Goal: Find contact information: Find contact information

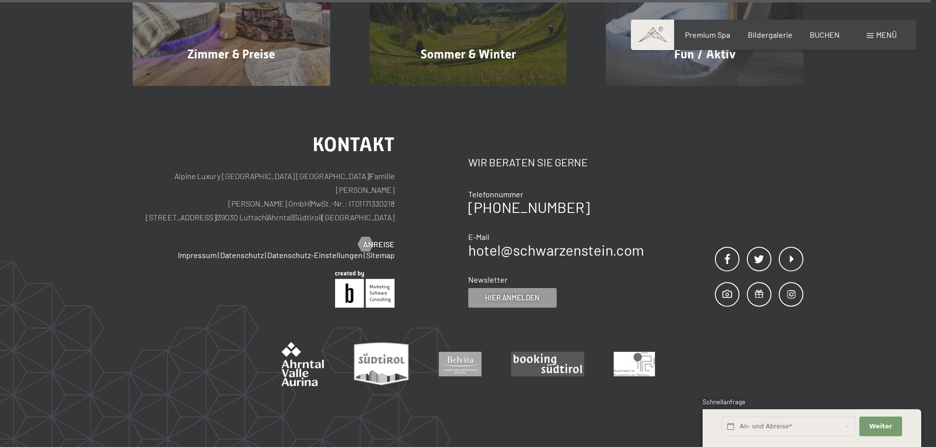
scroll to position [5658, 0]
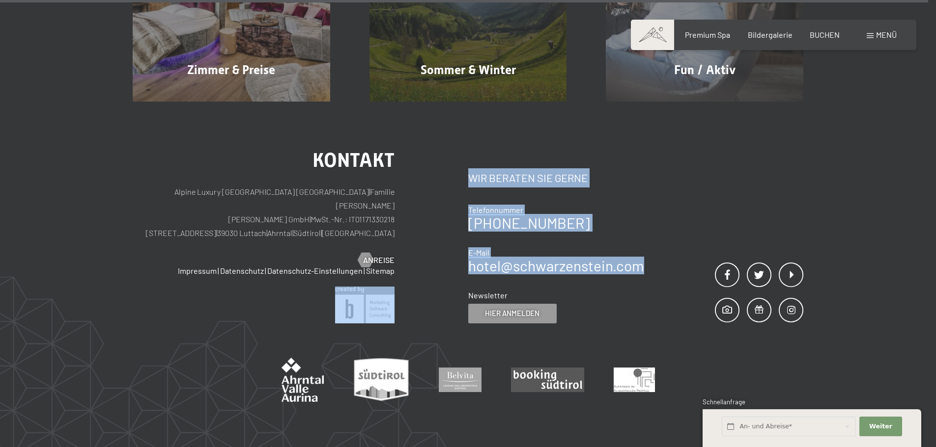
drag, startPoint x: 491, startPoint y: 204, endPoint x: 651, endPoint y: 210, distance: 159.7
click at [649, 210] on div "Kontakt Alpine Luxury [GEOGRAPHIC_DATA] SCHWARZENSTEIN | Familie [PERSON_NAME] …" at bounding box center [468, 237] width 670 height 173
click at [656, 209] on div "Kontakt Wir beraten Sie gerne Telefonnummer [PHONE_NUMBER] E-Mail hotel@ no-spa…" at bounding box center [635, 237] width 335 height 173
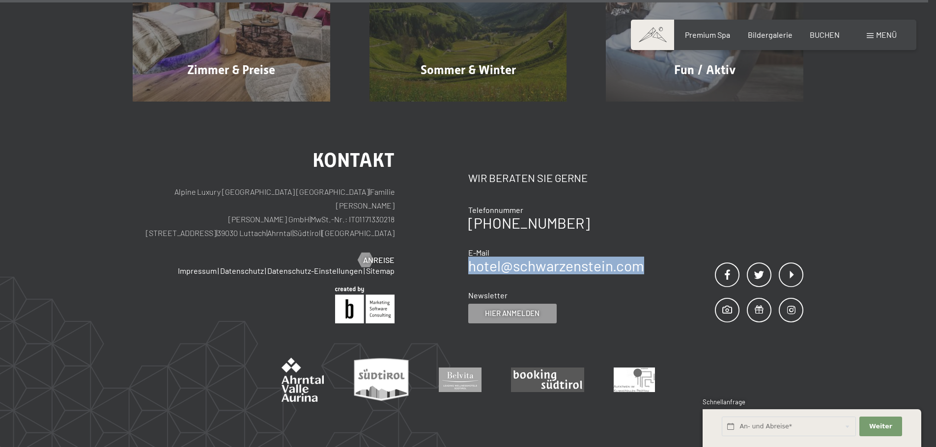
drag, startPoint x: 643, startPoint y: 207, endPoint x: 470, endPoint y: 208, distance: 172.9
click at [470, 208] on div "Kontakt Wir beraten Sie gerne Telefonnummer [PHONE_NUMBER] E-Mail hotel@ no-spa…" at bounding box center [635, 237] width 335 height 173
copy link "hotel@ no-spam. schwarzenstein. no-spam. com"
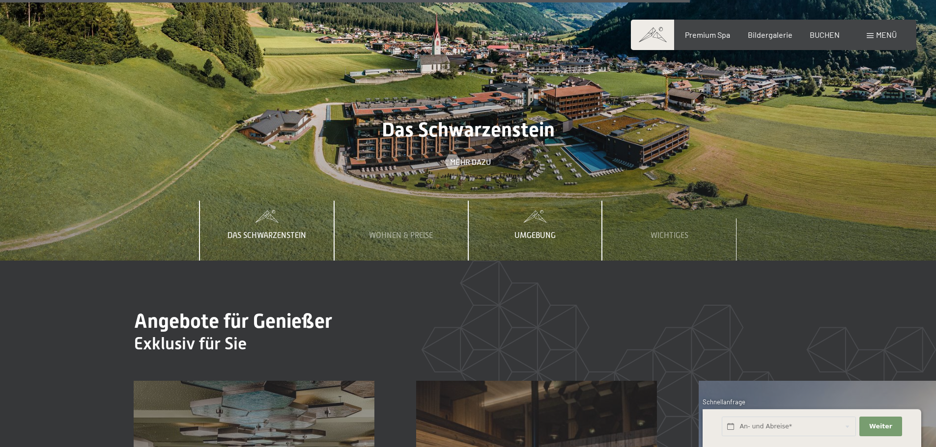
scroll to position [4528, 0]
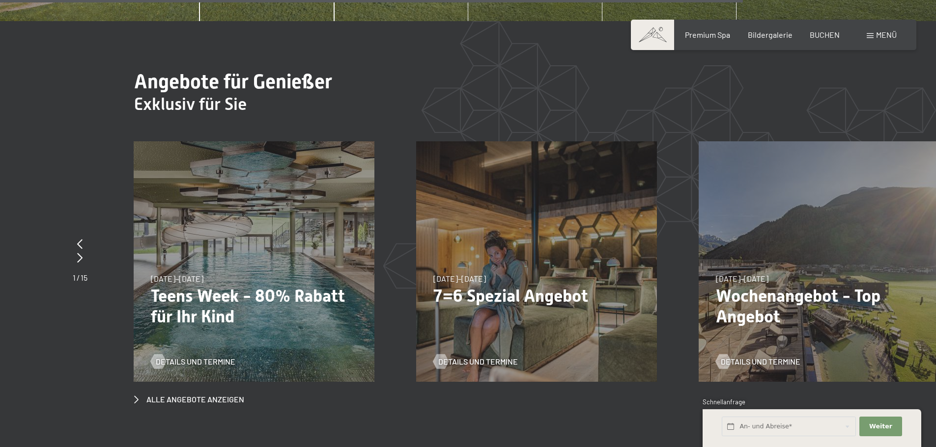
drag, startPoint x: 291, startPoint y: 180, endPoint x: 313, endPoint y: 179, distance: 22.1
click at [291, 179] on div "[DATE]–[DATE] [DATE]–[DATE] [DATE]–[DATE] [DATE]–[DATE] [DATE]–[DATE] [DATE]–[D…" at bounding box center [254, 261] width 241 height 241
click at [83, 251] on div at bounding box center [80, 258] width 15 height 14
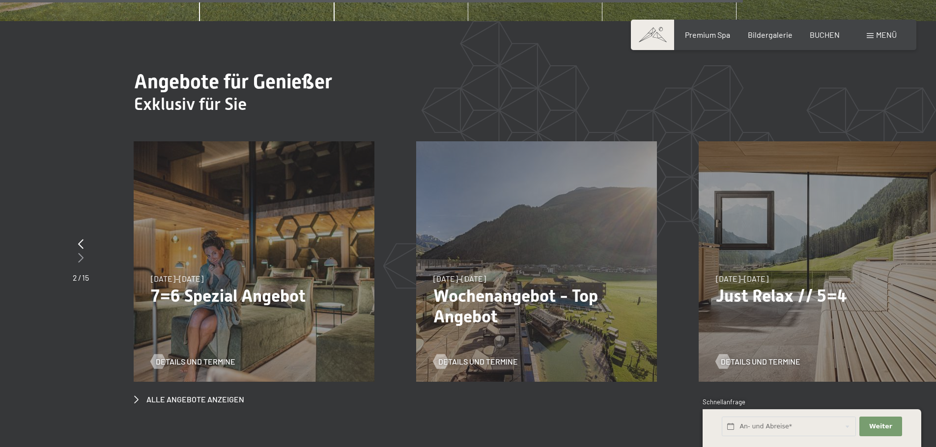
click at [82, 253] on icon at bounding box center [80, 258] width 5 height 10
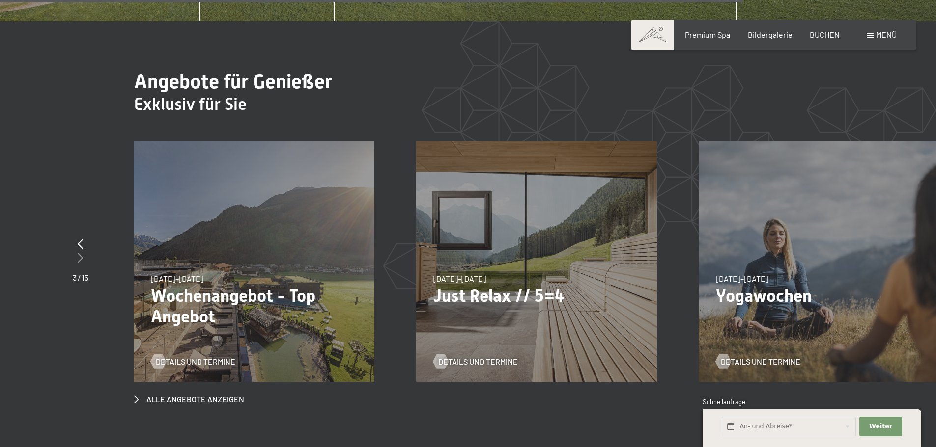
click at [82, 253] on icon at bounding box center [80, 258] width 5 height 10
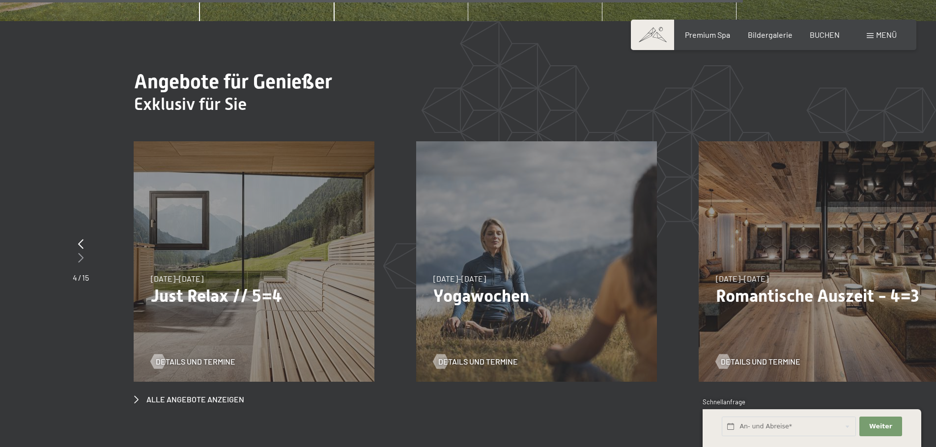
click at [82, 253] on icon at bounding box center [80, 258] width 5 height 10
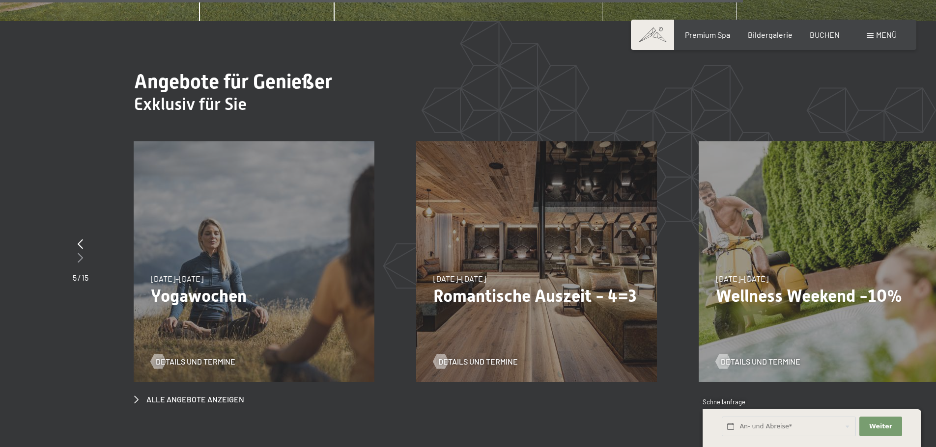
click at [82, 253] on icon at bounding box center [80, 258] width 5 height 10
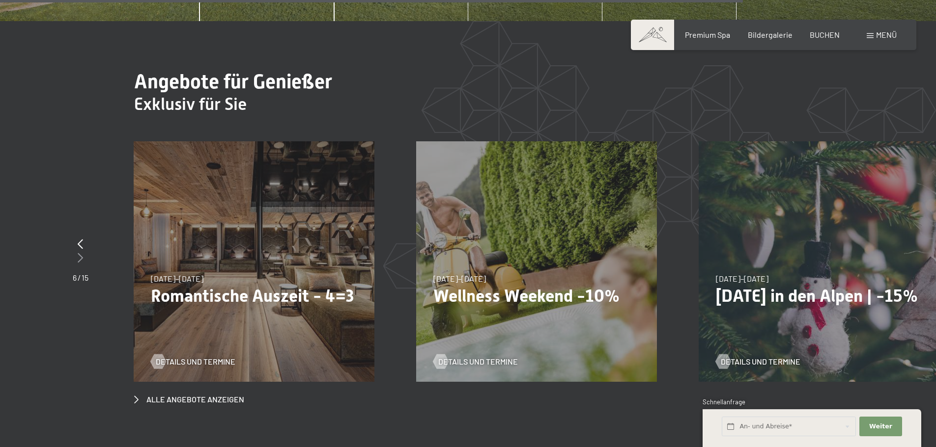
click at [81, 253] on icon at bounding box center [80, 258] width 5 height 10
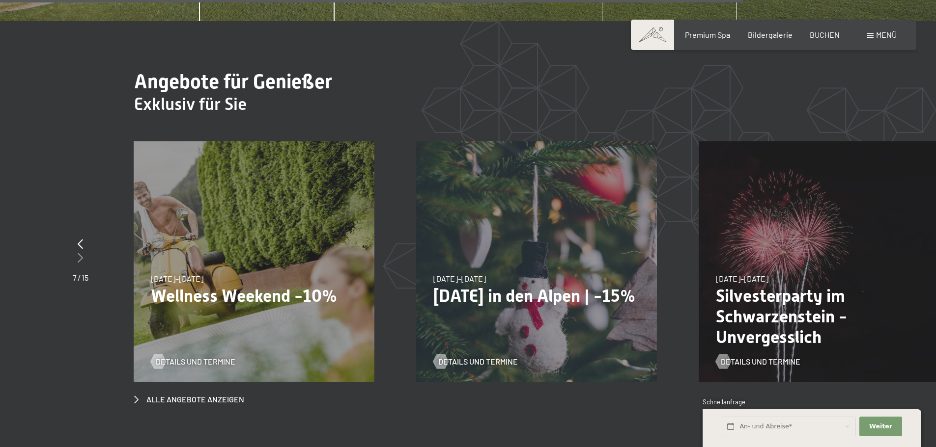
click at [81, 253] on icon at bounding box center [80, 258] width 5 height 10
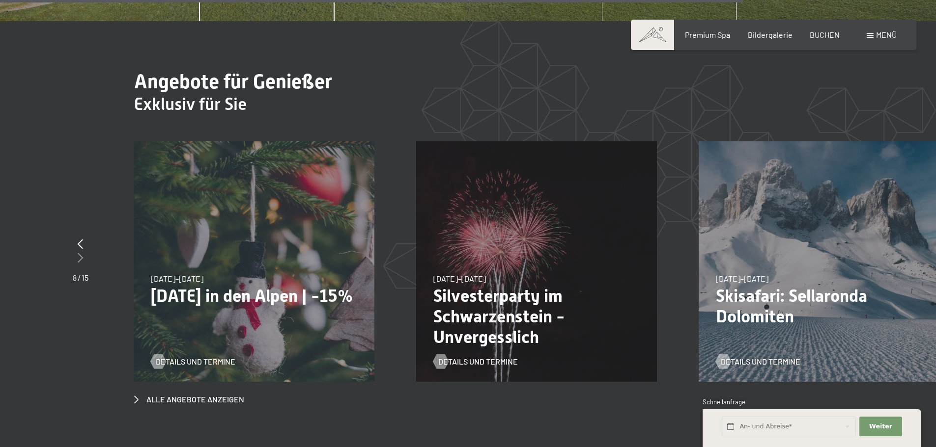
click at [80, 253] on icon at bounding box center [80, 258] width 5 height 10
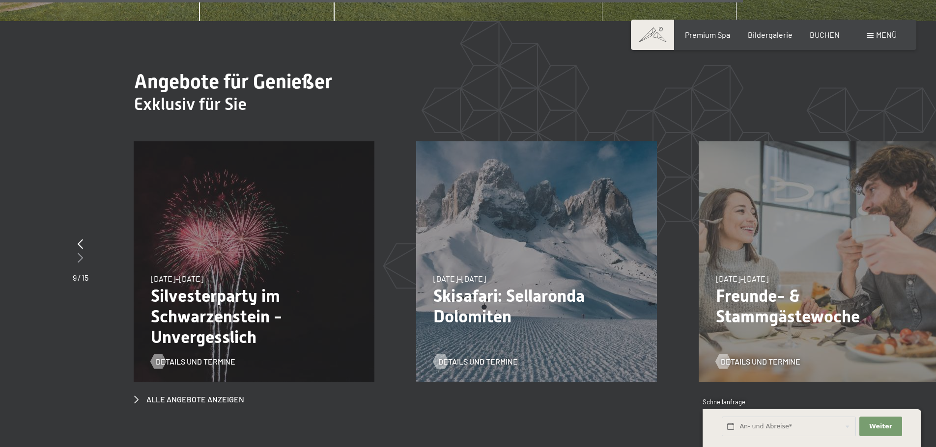
click at [80, 253] on icon at bounding box center [80, 258] width 5 height 10
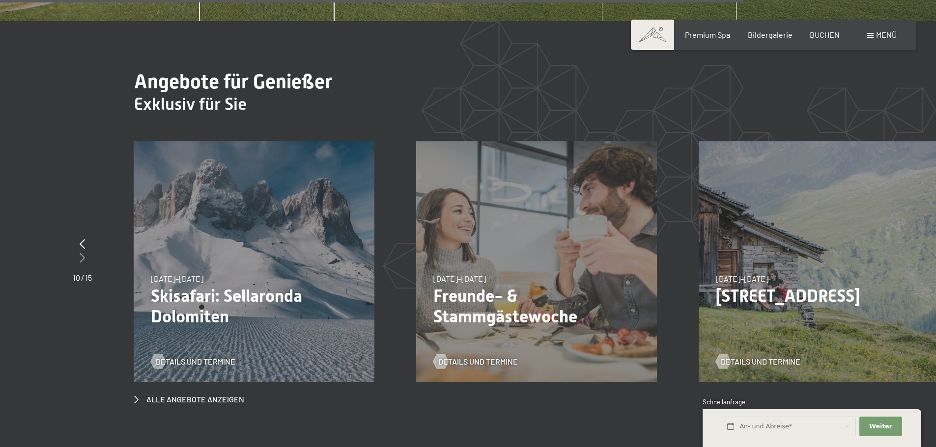
click at [80, 253] on icon at bounding box center [82, 258] width 5 height 10
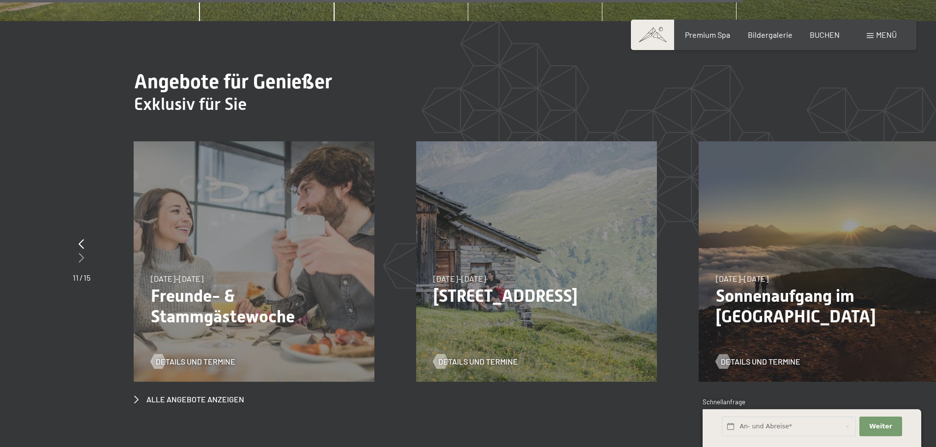
click at [79, 253] on icon at bounding box center [81, 258] width 5 height 10
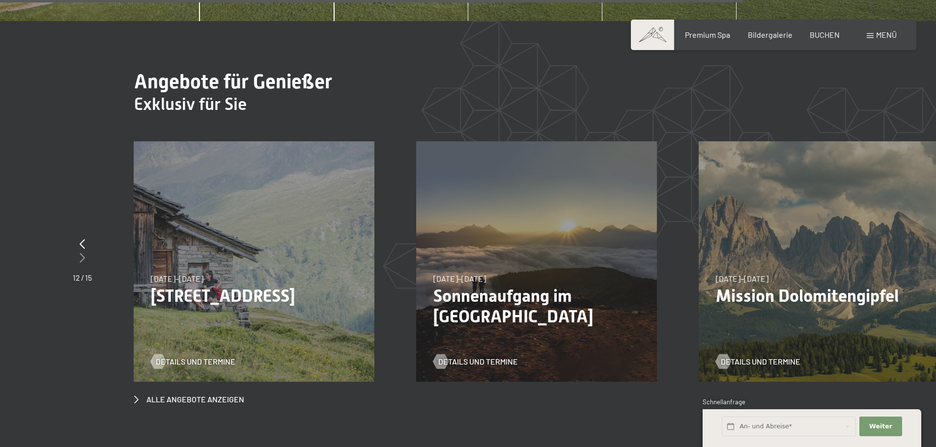
click at [80, 253] on icon at bounding box center [82, 258] width 5 height 10
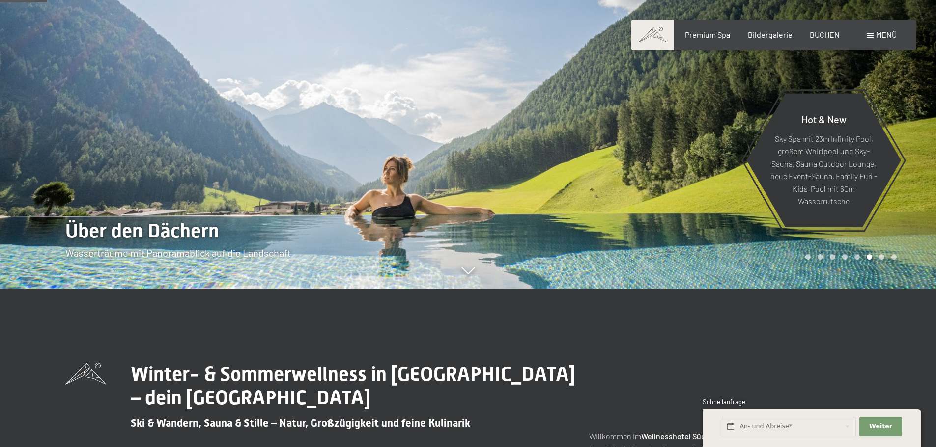
scroll to position [158, 0]
